Goal: Navigation & Orientation: Understand site structure

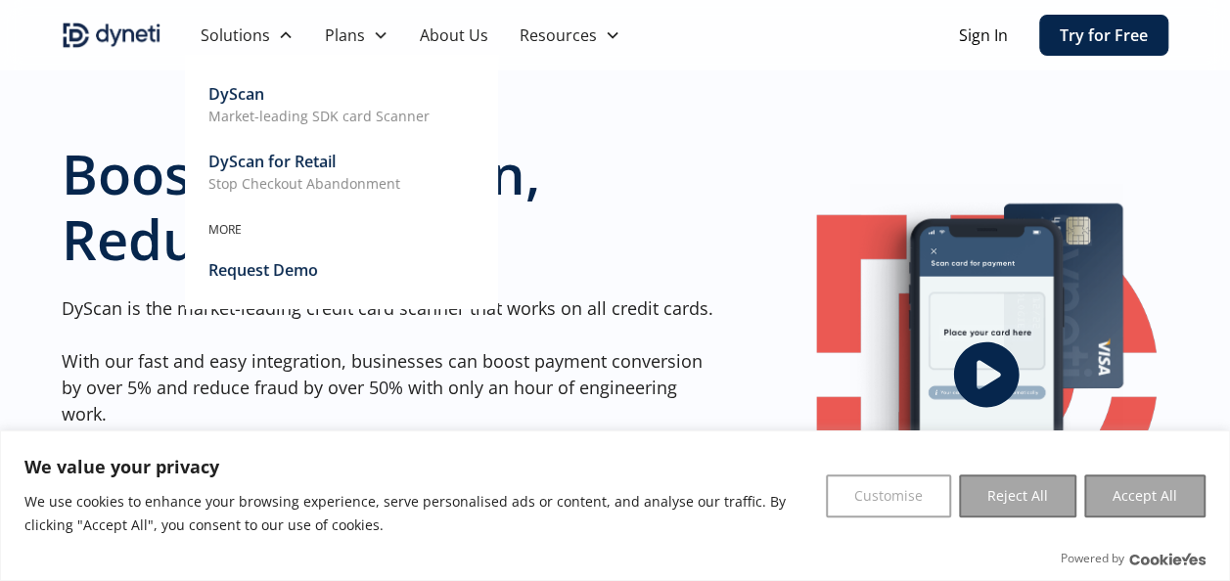
click at [253, 29] on div "Solutions" at bounding box center [235, 34] width 69 height 23
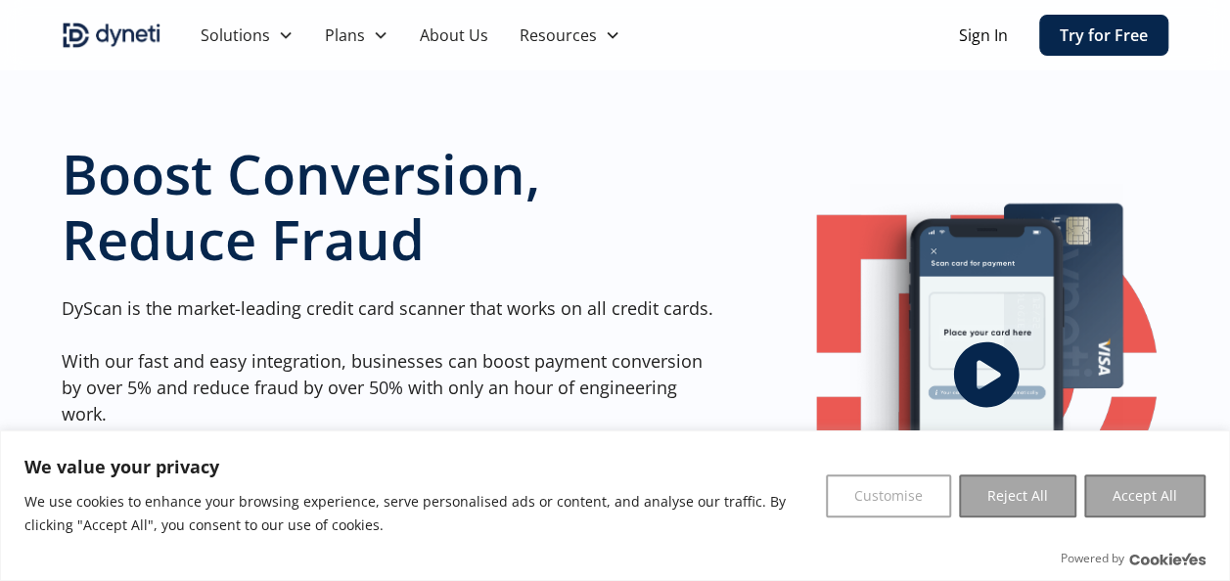
click at [286, 32] on icon at bounding box center [286, 35] width 16 height 16
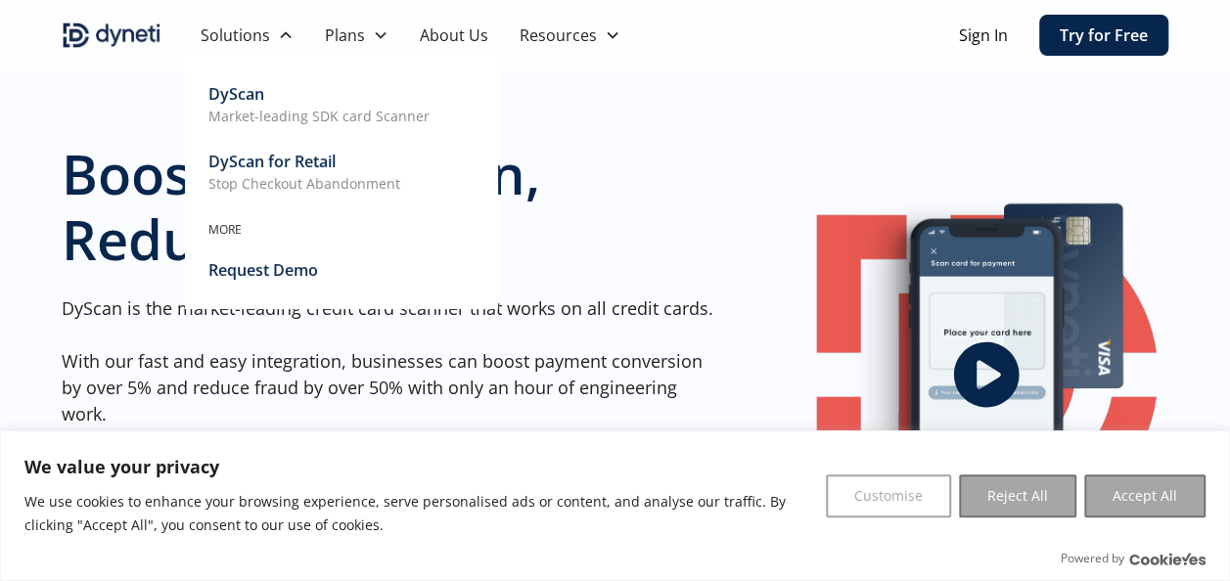
click at [258, 165] on div "DyScan for Retail" at bounding box center [271, 161] width 127 height 23
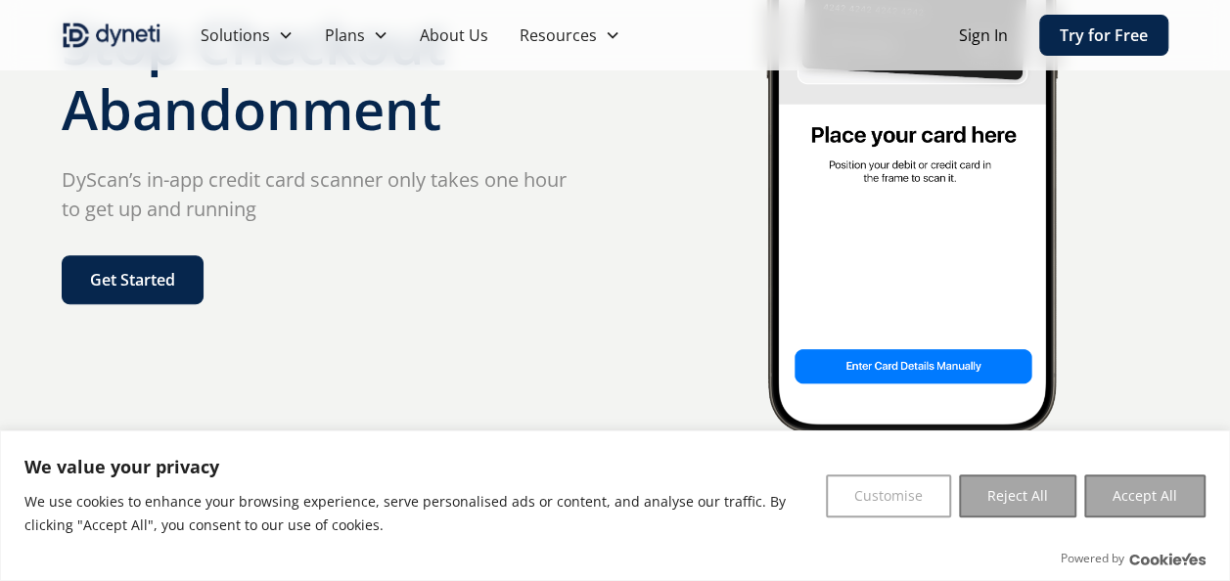
scroll to position [137, 0]
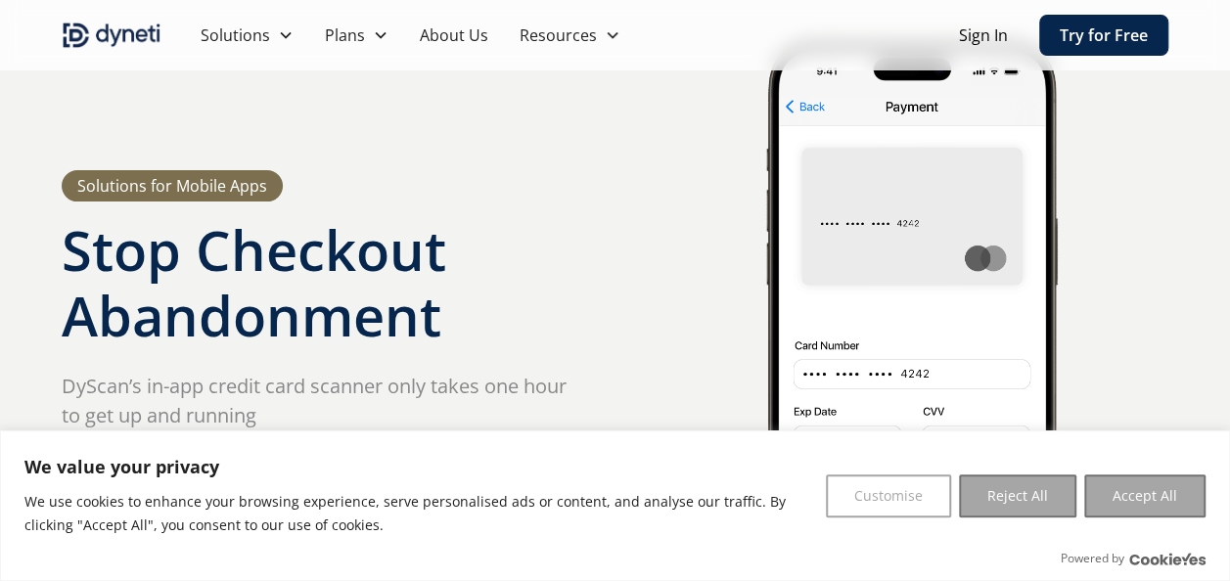
click at [478, 40] on link "About Us" at bounding box center [454, 35] width 100 height 70
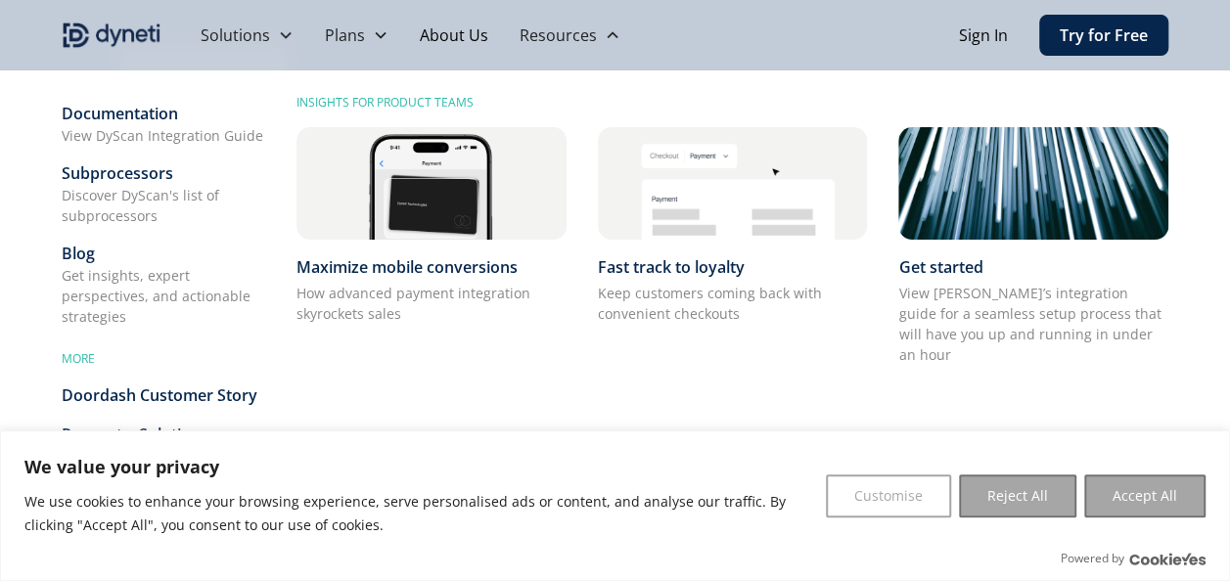
click at [113, 291] on div "Get insights, expert perspectives, and actionable strategies" at bounding box center [163, 296] width 203 height 62
